Goal: Transaction & Acquisition: Subscribe to service/newsletter

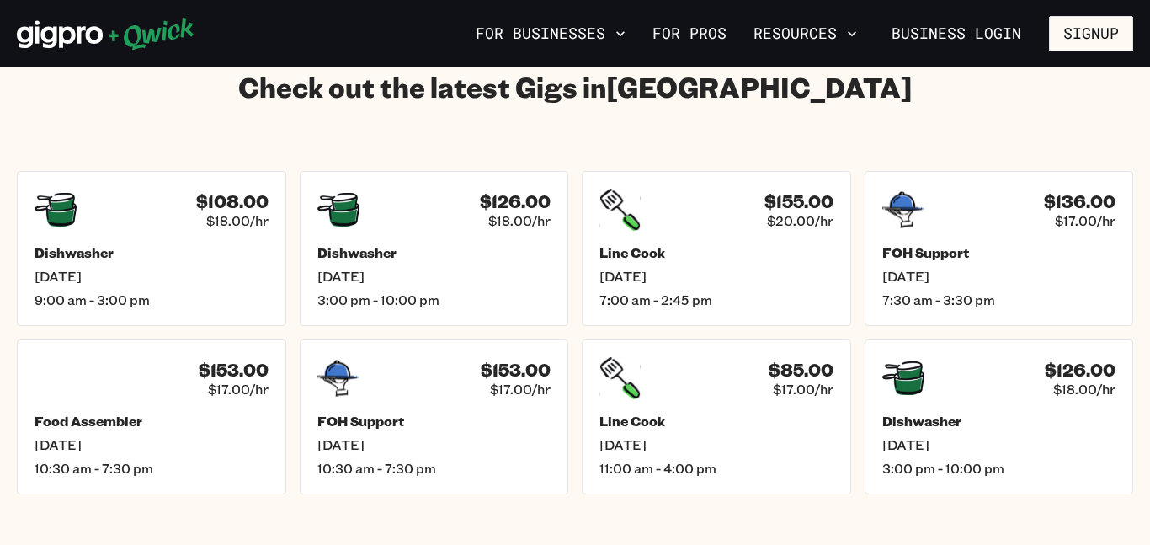
scroll to position [2379, 0]
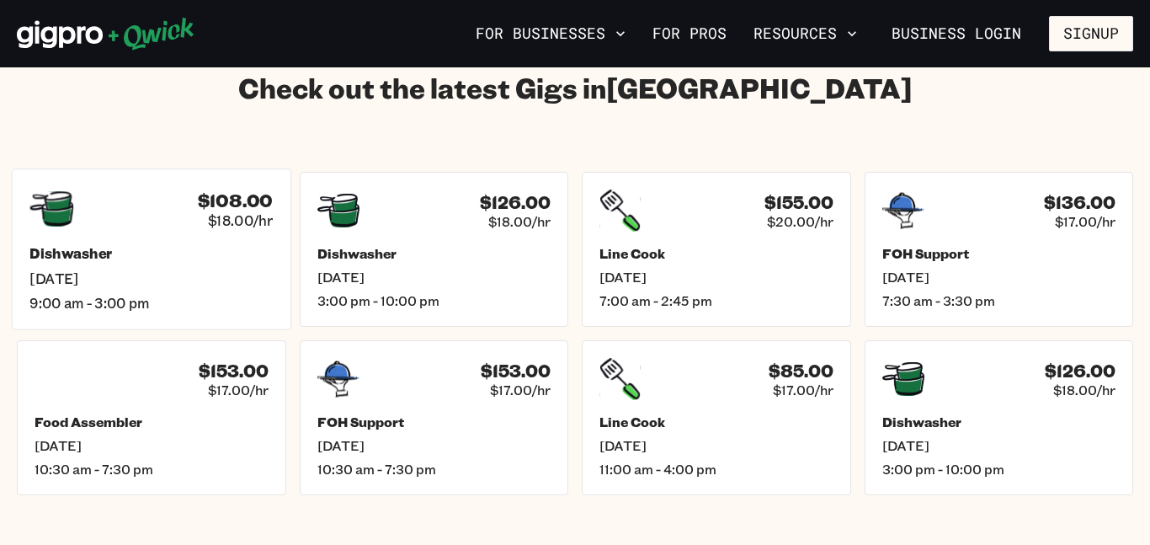
click at [241, 211] on span "$18.00/hr" at bounding box center [240, 220] width 65 height 18
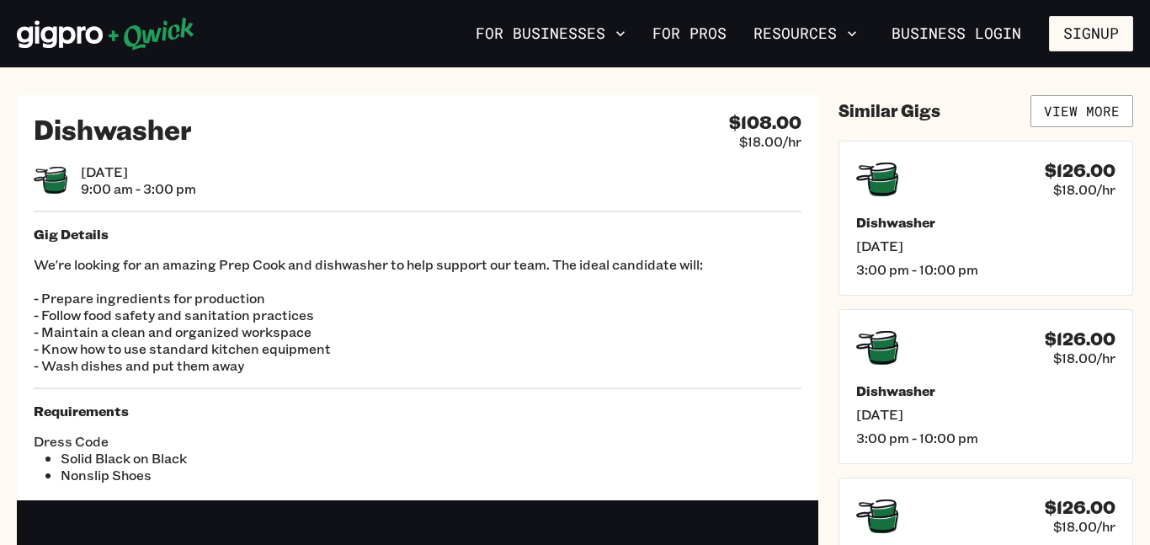
scroll to position [13, 0]
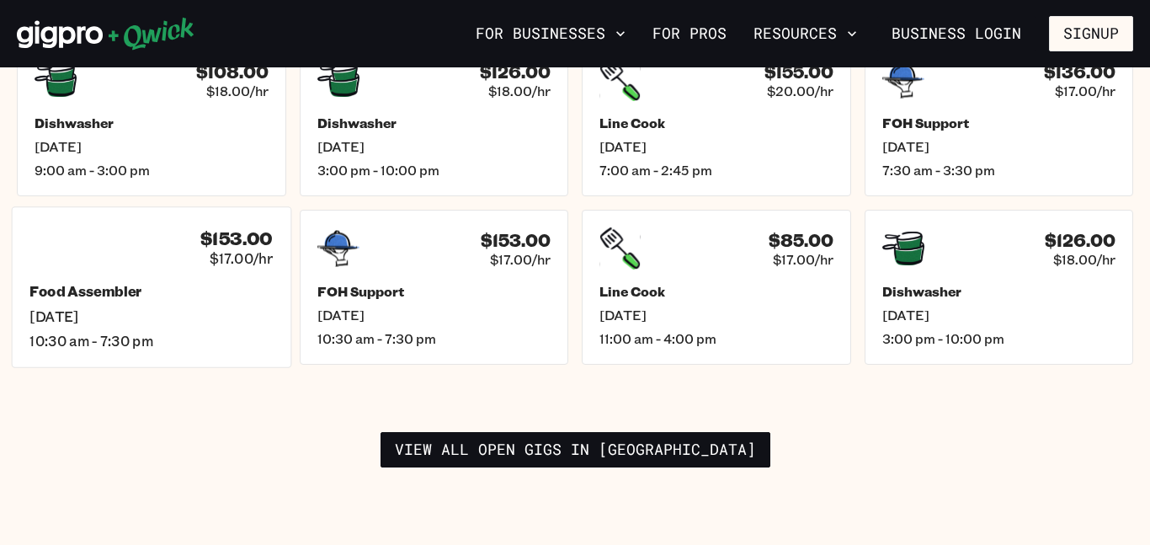
scroll to position [2514, 0]
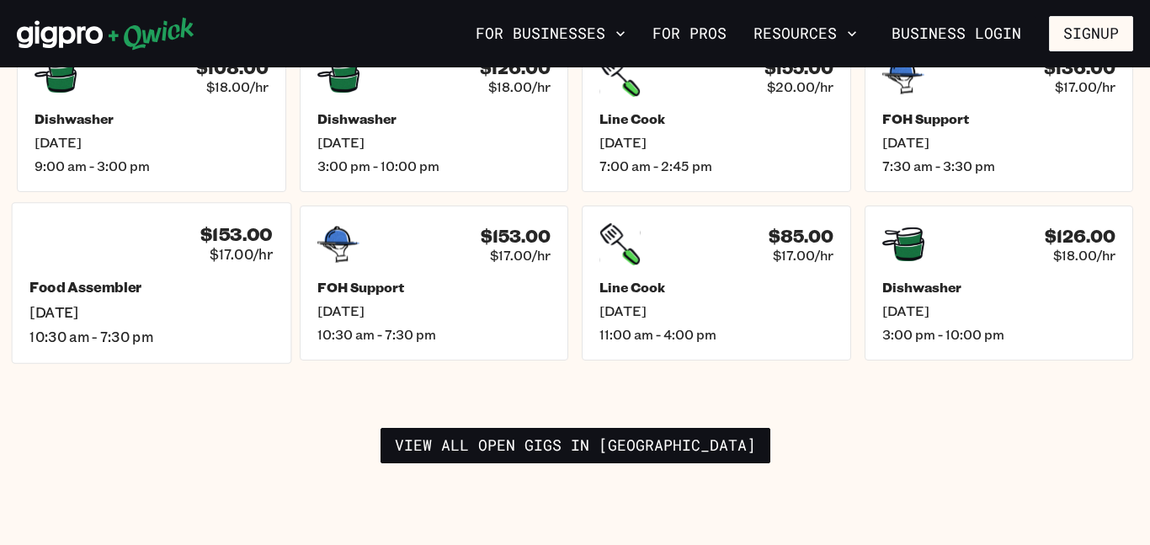
click at [155, 279] on h5 "Food Assembler" at bounding box center [150, 288] width 243 height 18
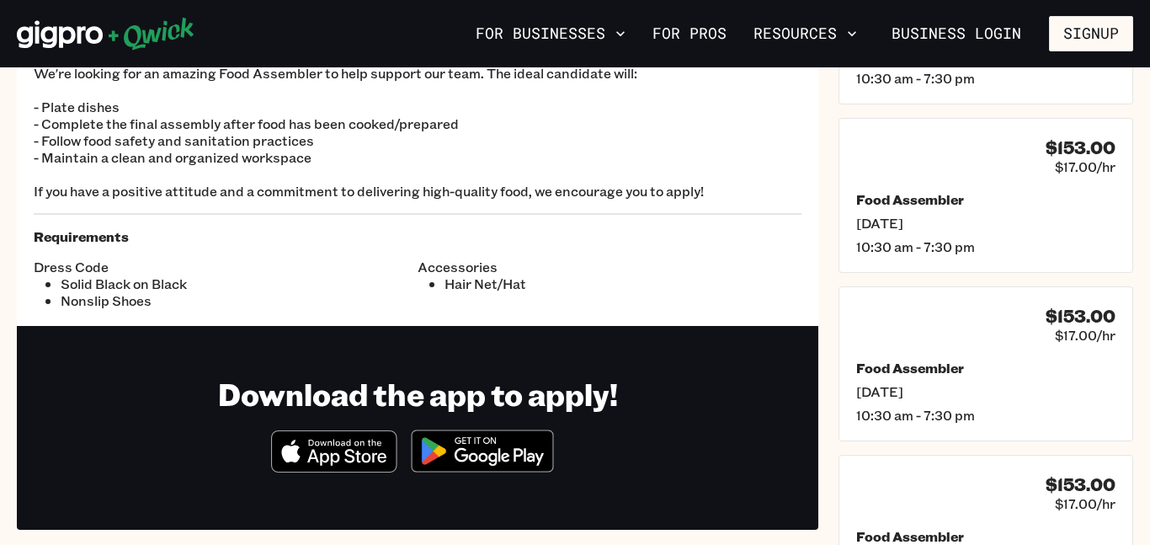
scroll to position [208, 0]
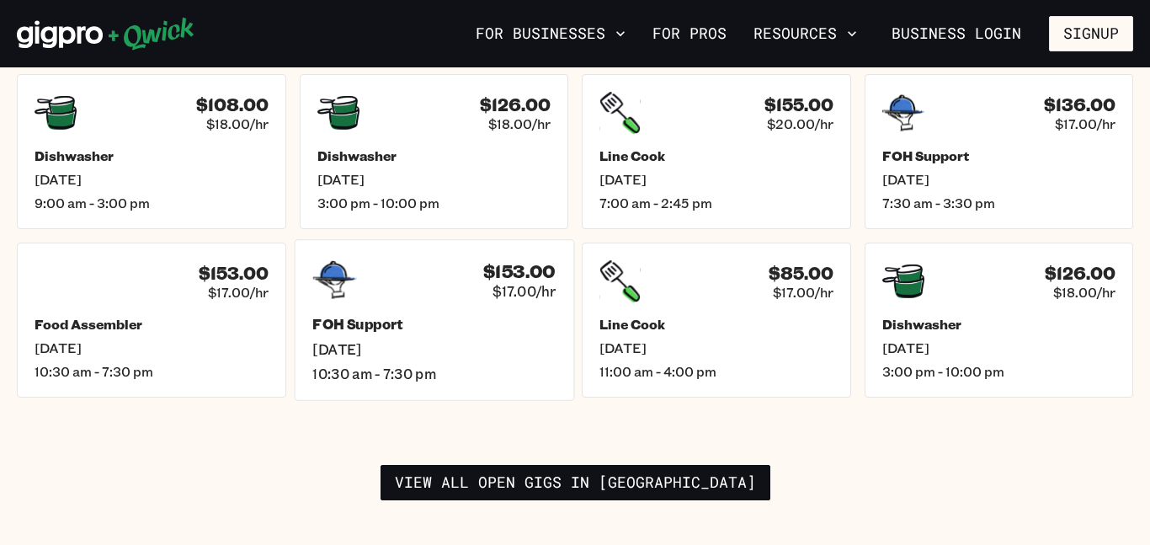
scroll to position [2470, 0]
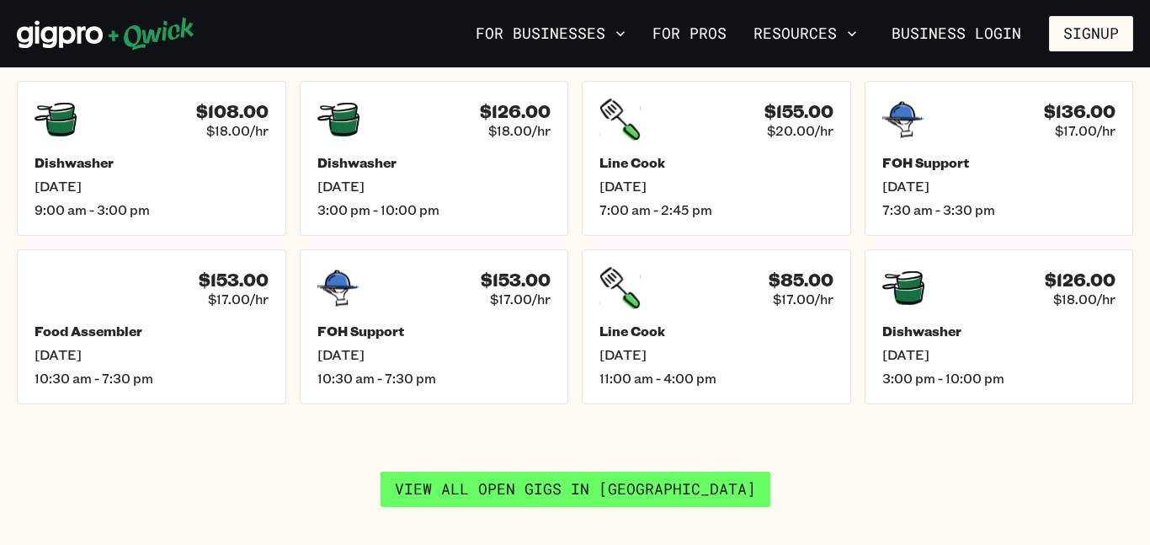
click at [461, 472] on link "View all open gigs in [GEOGRAPHIC_DATA]" at bounding box center [576, 489] width 390 height 35
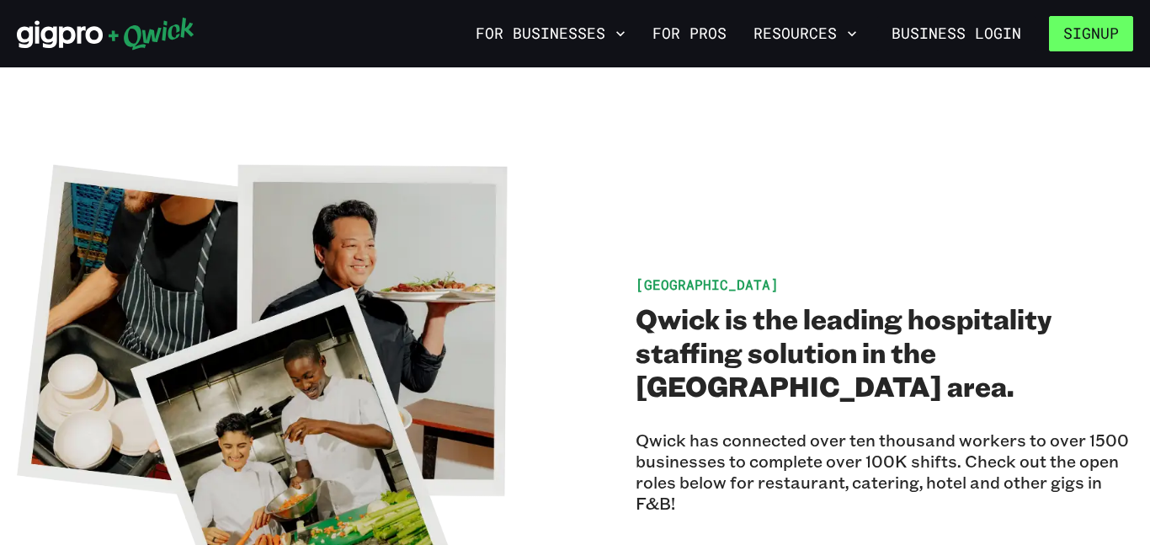
click at [1075, 34] on button "Signup" at bounding box center [1091, 33] width 84 height 35
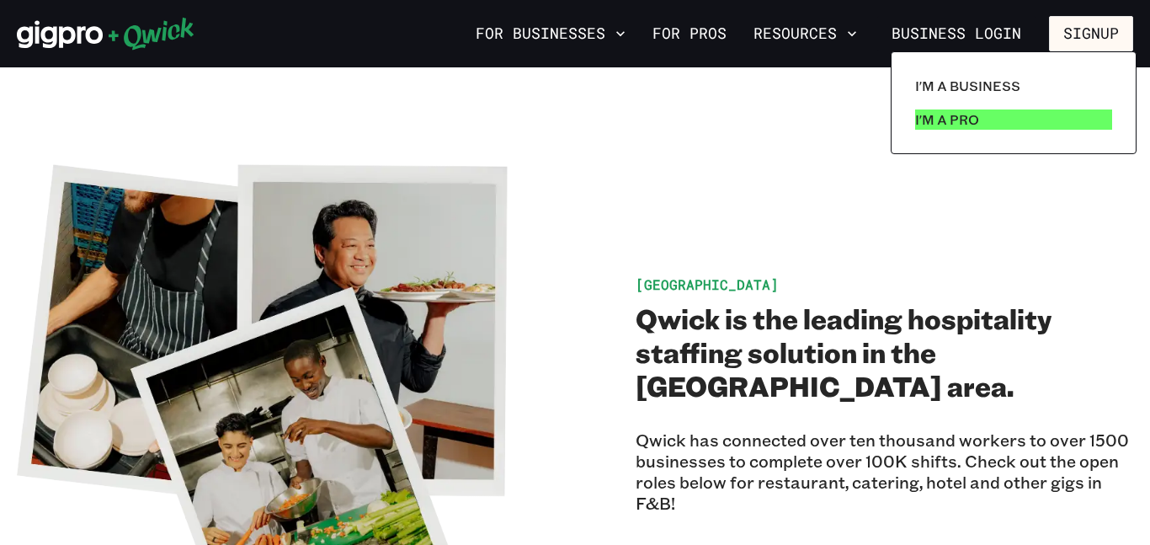
click at [943, 118] on p "I'm a Pro" at bounding box center [947, 119] width 64 height 20
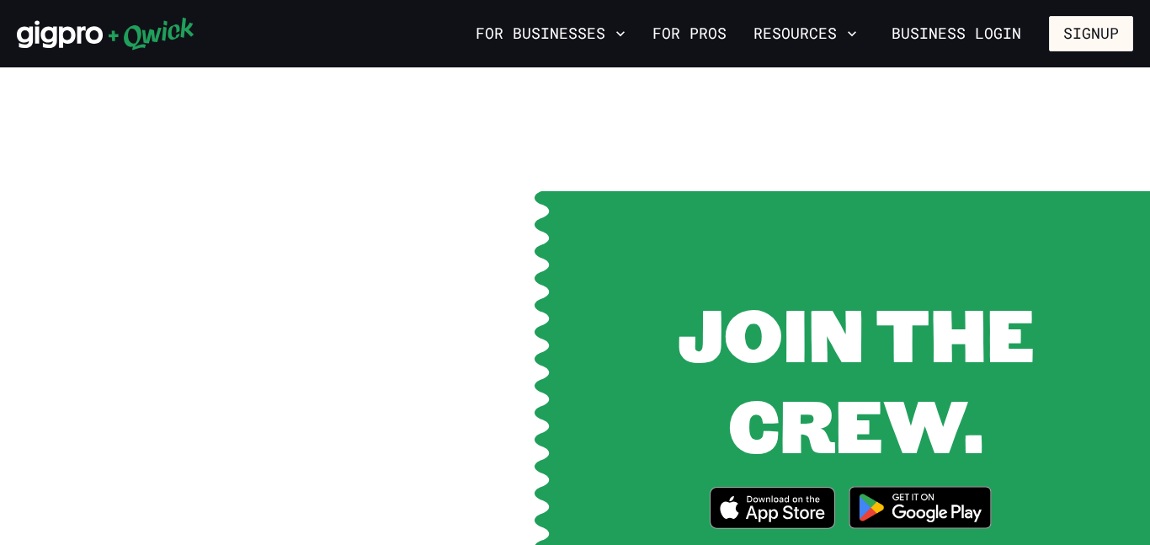
scroll to position [2057, 0]
